Goal: Check status

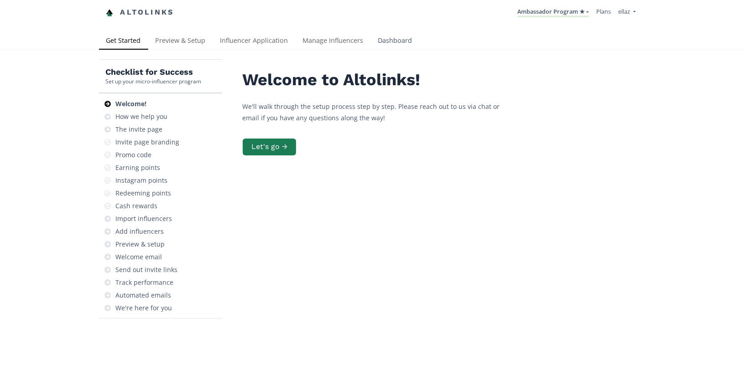
click at [391, 47] on link "Dashboard" at bounding box center [395, 41] width 49 height 18
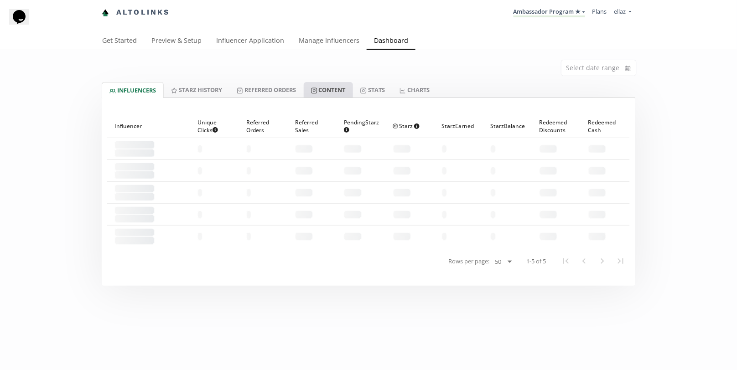
click at [342, 88] on link "Content" at bounding box center [328, 90] width 49 height 16
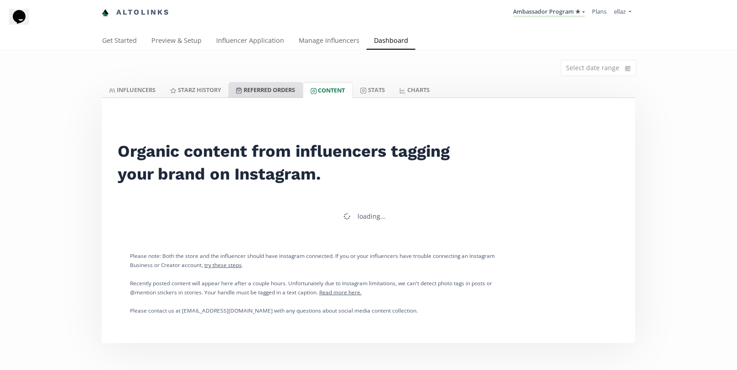
click at [265, 90] on link "Referred Orders" at bounding box center [265, 90] width 74 height 16
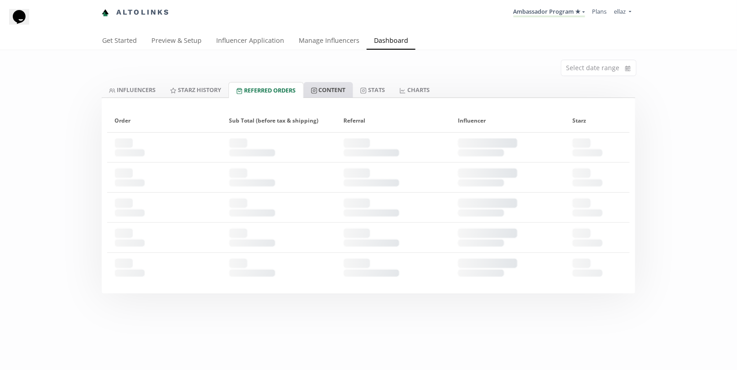
click at [317, 88] on icon at bounding box center [314, 91] width 6 height 6
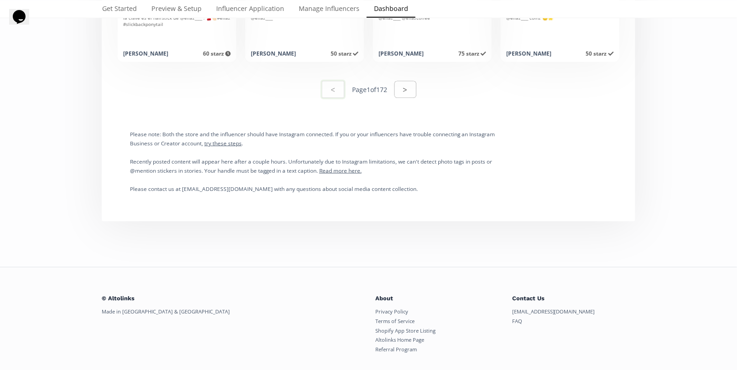
scroll to position [4723, 0]
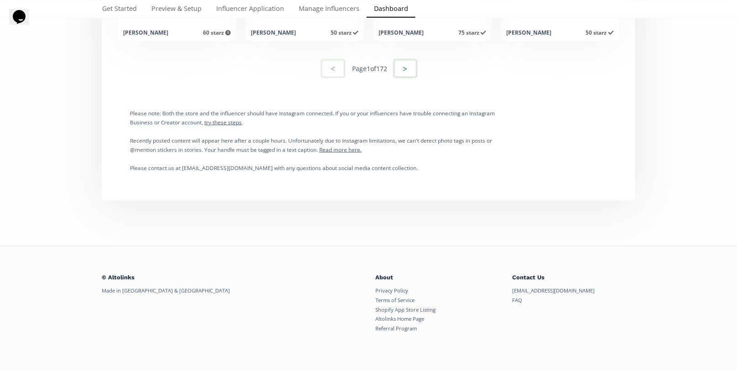
click at [416, 72] on button ">" at bounding box center [405, 69] width 25 height 20
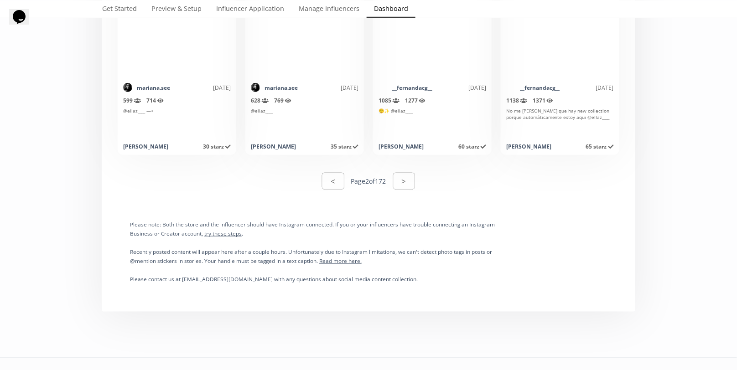
scroll to position [4647, 0]
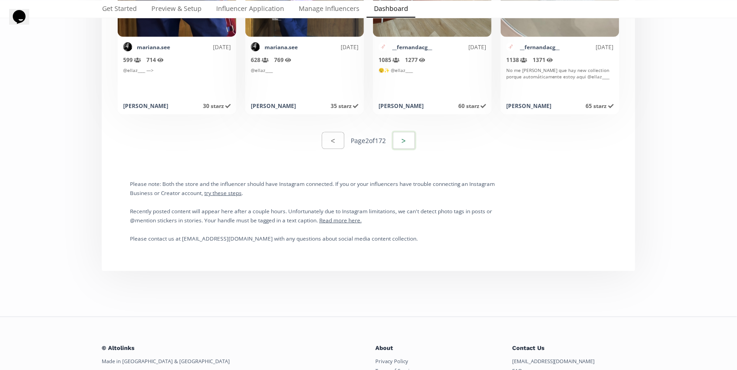
click at [410, 143] on button ">" at bounding box center [404, 141] width 25 height 20
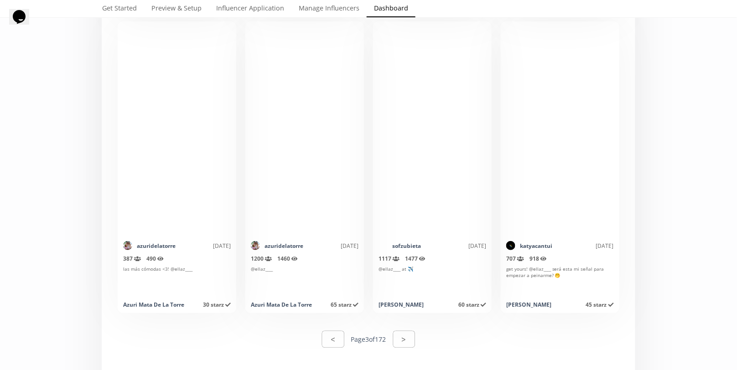
scroll to position [4572, 0]
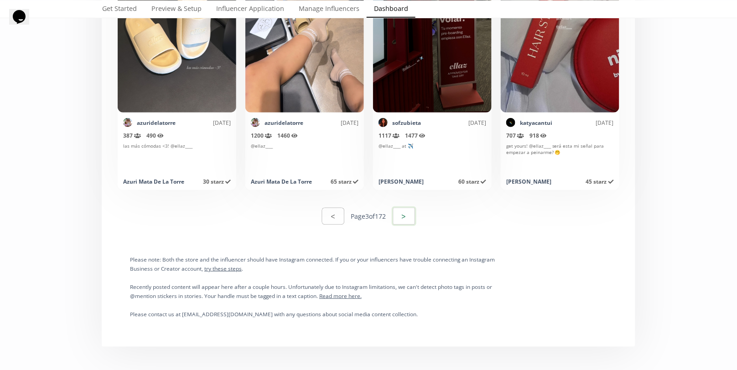
click at [402, 215] on button ">" at bounding box center [404, 217] width 25 height 20
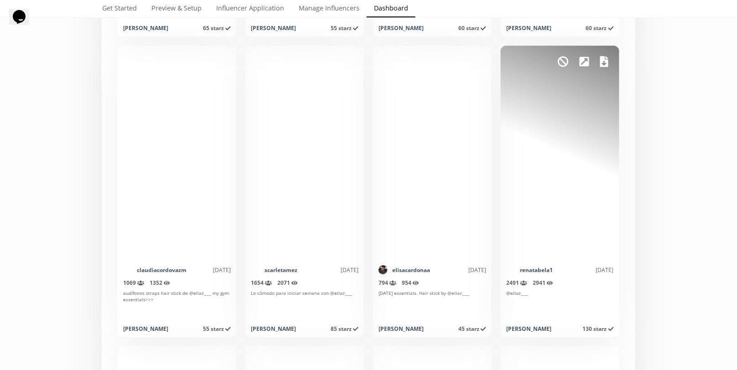
scroll to position [2014, 0]
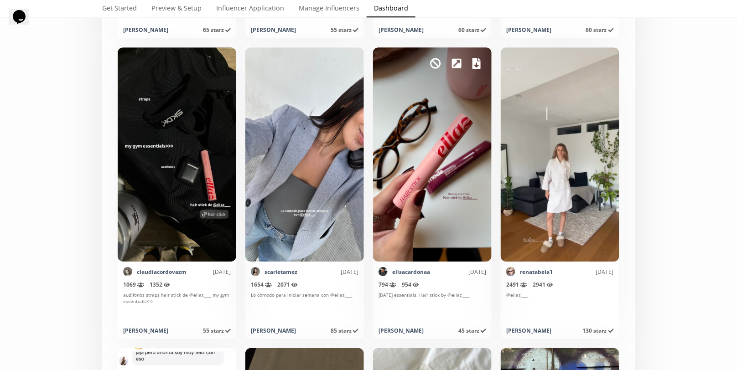
click at [479, 62] on icon at bounding box center [476, 63] width 8 height 11
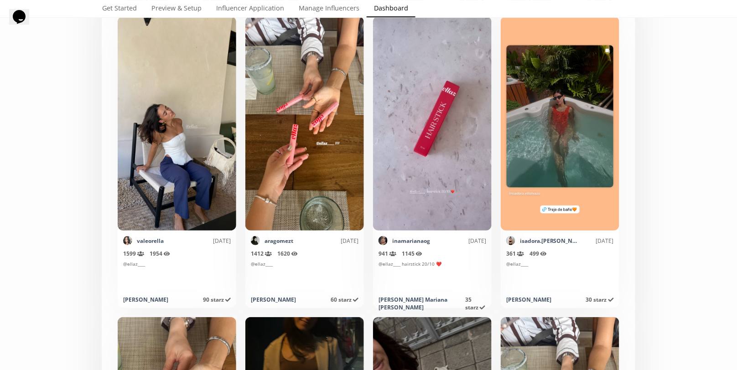
scroll to position [3250, 0]
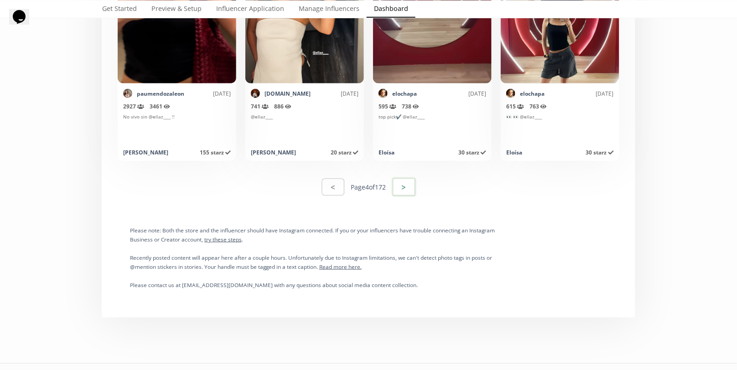
click at [403, 191] on button ">" at bounding box center [404, 187] width 25 height 20
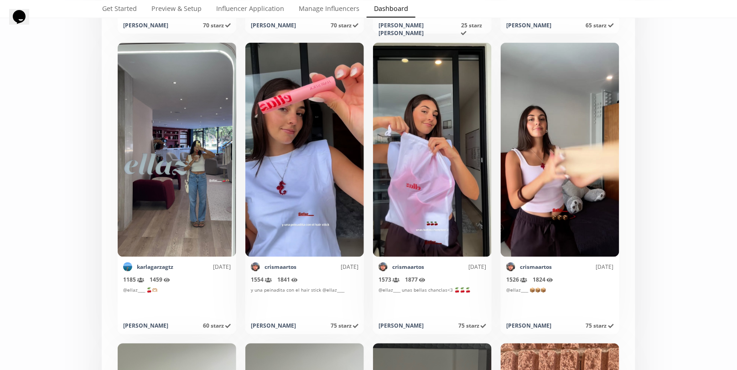
scroll to position [2624, 0]
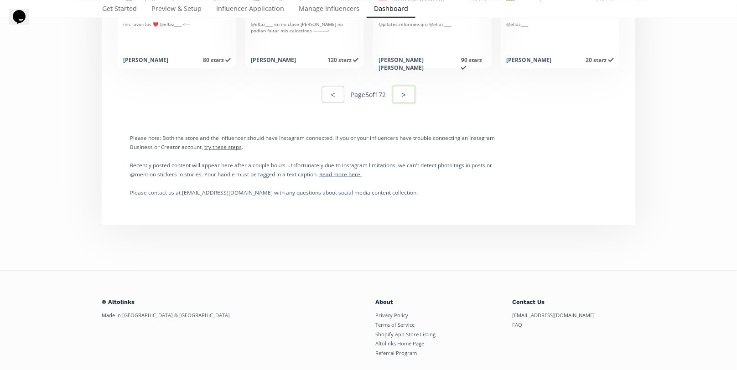
click at [404, 102] on button ">" at bounding box center [404, 95] width 25 height 20
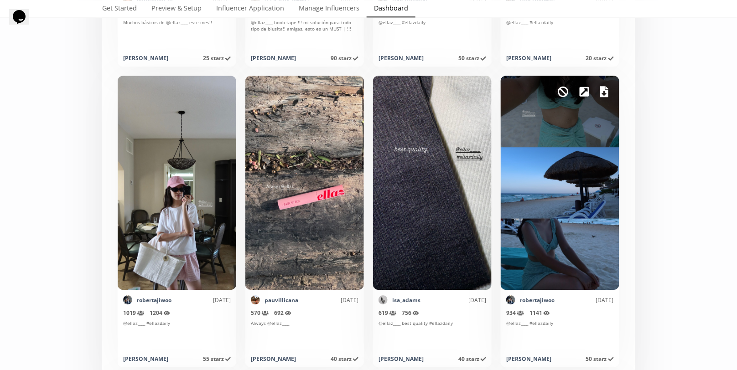
scroll to position [2895, 0]
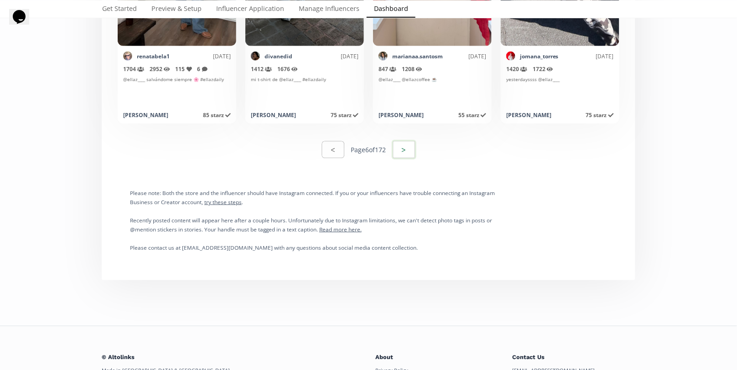
click at [403, 151] on button ">" at bounding box center [404, 150] width 25 height 20
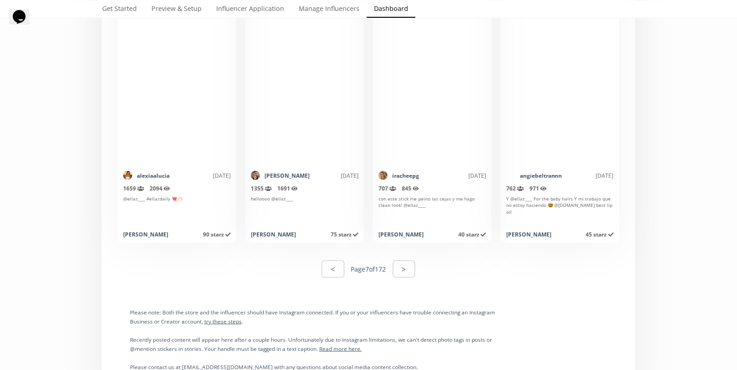
scroll to position [4585, 0]
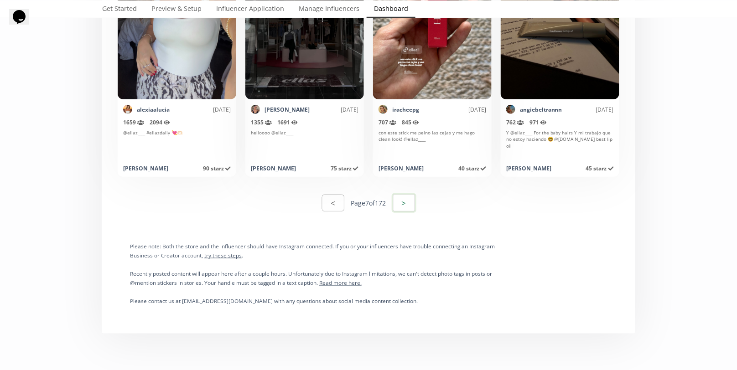
click at [410, 202] on button ">" at bounding box center [404, 203] width 25 height 20
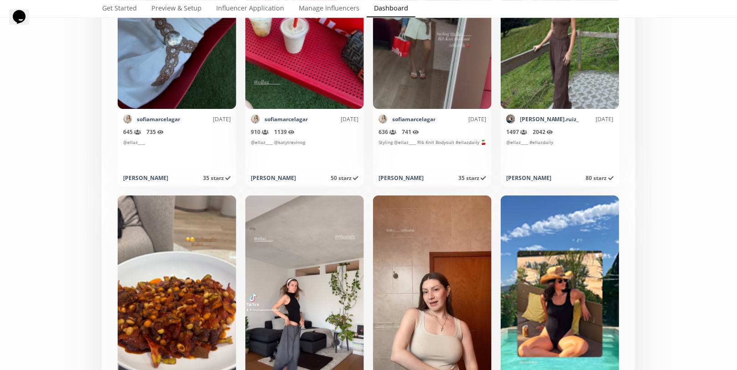
scroll to position [4277, 0]
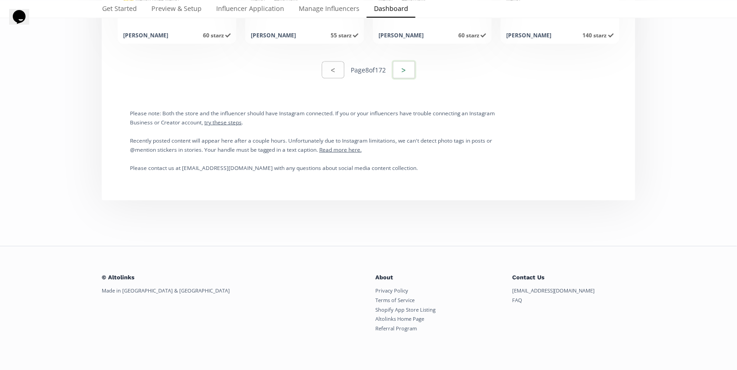
click at [405, 70] on button ">" at bounding box center [404, 70] width 25 height 20
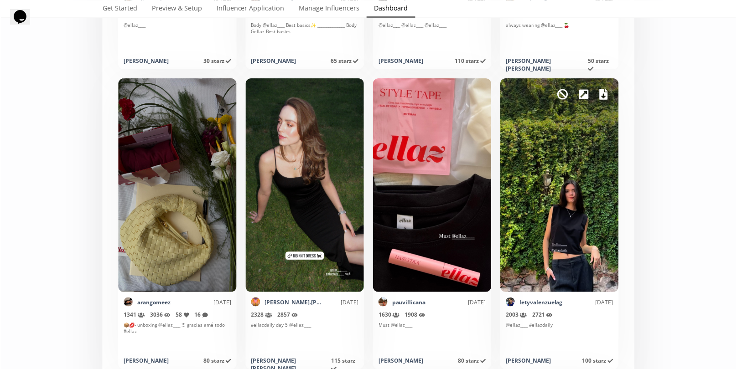
scroll to position [1974, 0]
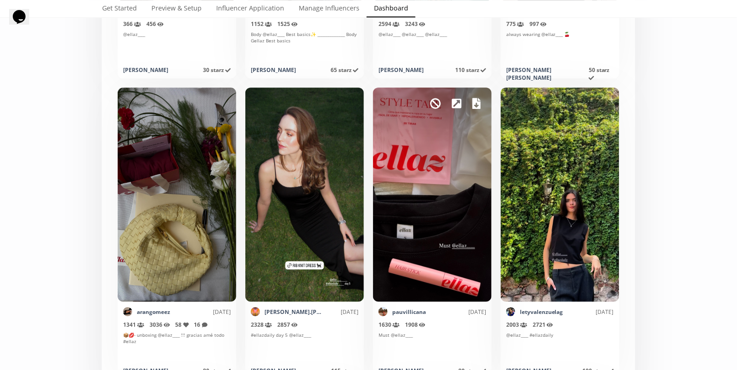
click at [479, 100] on icon at bounding box center [476, 103] width 8 height 11
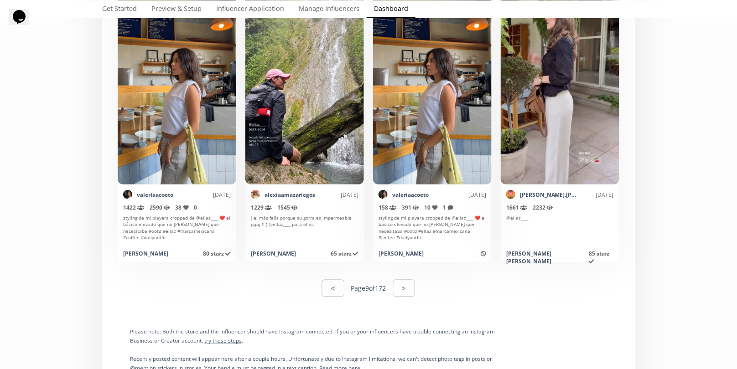
scroll to position [4501, 0]
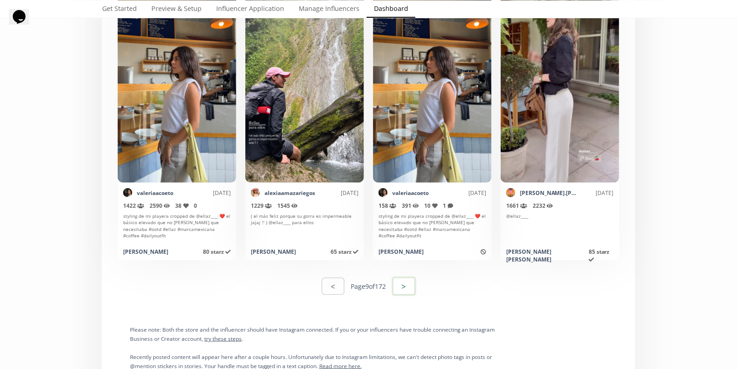
click at [413, 278] on button ">" at bounding box center [404, 287] width 25 height 20
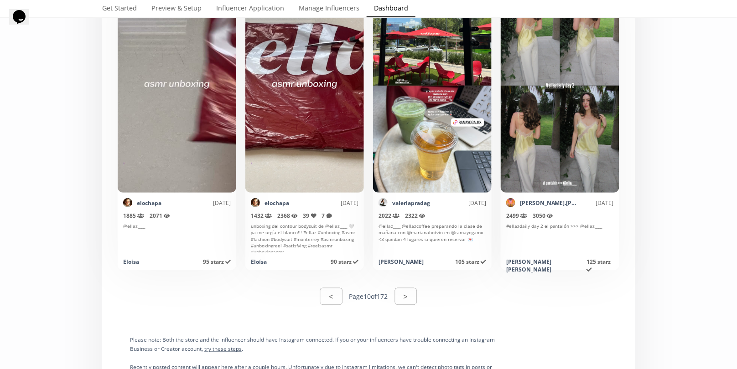
scroll to position [4507, 0]
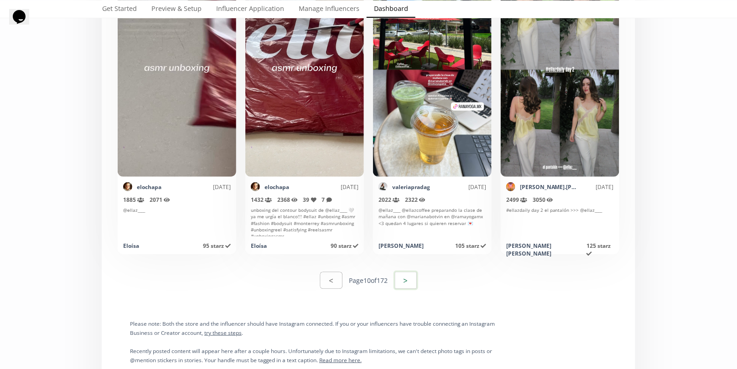
click at [410, 274] on button ">" at bounding box center [406, 281] width 25 height 20
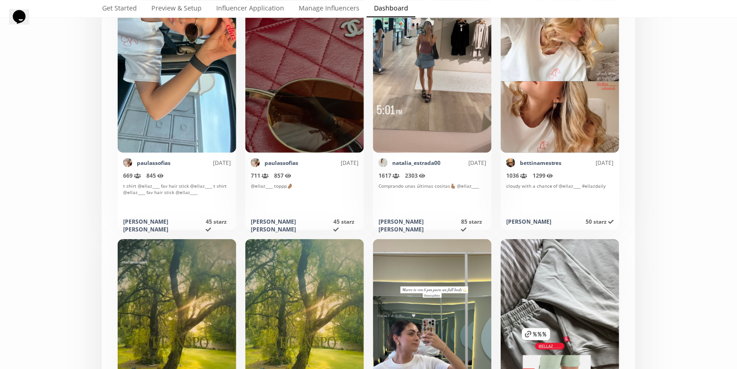
scroll to position [2125, 0]
